Goal: Task Accomplishment & Management: Manage account settings

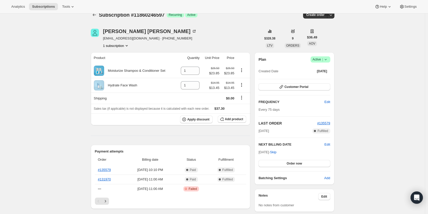
scroll to position [9, 0]
click at [242, 98] on icon "Shipping actions" at bounding box center [241, 97] width 1 height 1
click at [243, 108] on span "Edit shipping rate" at bounding box center [243, 108] width 26 height 4
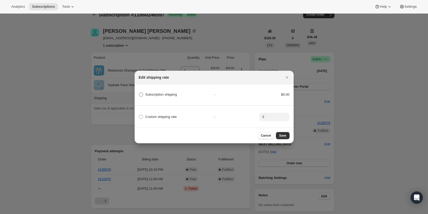
click at [143, 94] on span ":rb2:" at bounding box center [141, 94] width 4 height 4
click at [139, 93] on shipping "Subscription shipping" at bounding box center [139, 92] width 0 height 0
radio shipping "true"
click at [287, 76] on icon "Close" at bounding box center [286, 77] width 2 height 2
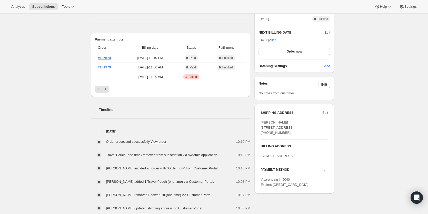
scroll to position [0, 0]
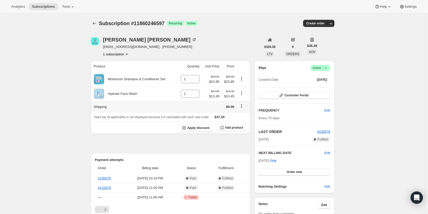
click at [242, 106] on icon "Shipping actions" at bounding box center [241, 105] width 5 height 5
click at [241, 43] on div "Riley Mabry rmabry97@gmail.com · +19166065626 1 subscription" at bounding box center [176, 46] width 170 height 19
click at [169, 23] on div "Subscription #11860246597 Success Recurring Success Active" at bounding box center [173, 23] width 148 height 7
drag, startPoint x: 169, startPoint y: 23, endPoint x: 150, endPoint y: 24, distance: 18.7
click at [150, 24] on div "Subscription #11860246597 Success Recurring Success Active" at bounding box center [173, 23] width 148 height 7
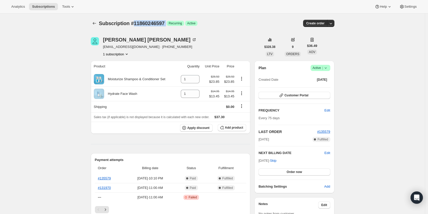
copy span "11860246597"
click at [416, 199] on icon "Open Intercom Messenger" at bounding box center [416, 197] width 7 height 7
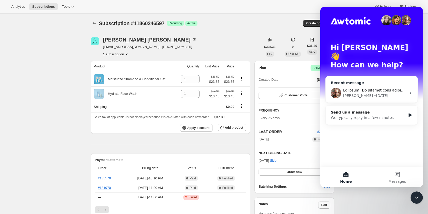
click at [373, 84] on div "Brian • 1d ago" at bounding box center [371, 93] width 92 height 19
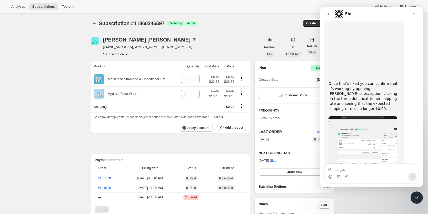
scroll to position [415, 0]
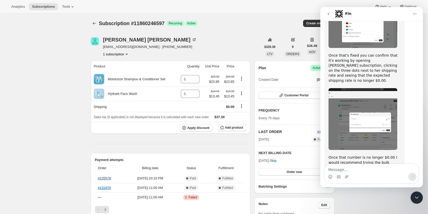
click at [328, 13] on icon "go back" at bounding box center [328, 14] width 4 height 4
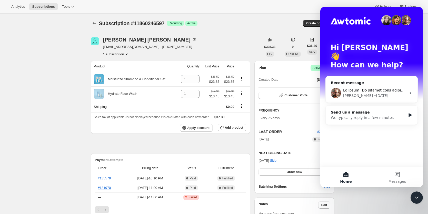
scroll to position [0, 0]
click at [95, 22] on icon "Subscriptions" at bounding box center [94, 23] width 5 height 5
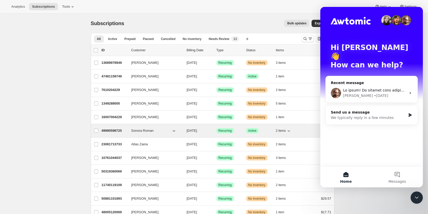
click at [122, 129] on p "49990598725" at bounding box center [114, 130] width 26 height 5
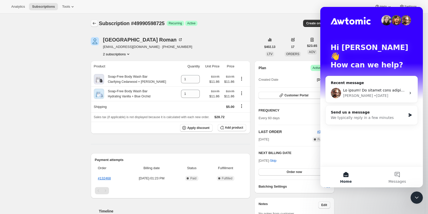
click at [97, 24] on icon "Subscriptions" at bounding box center [94, 23] width 5 height 5
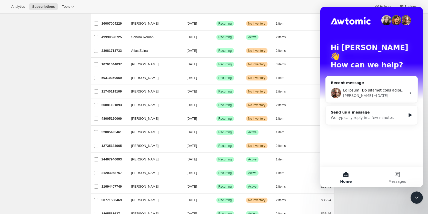
scroll to position [94, 0]
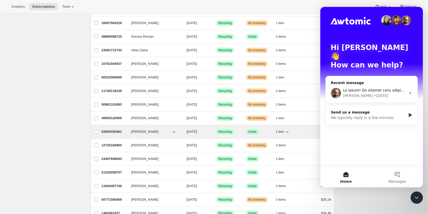
click at [114, 133] on p "52805435461" at bounding box center [114, 131] width 26 height 5
